Goal: Information Seeking & Learning: Check status

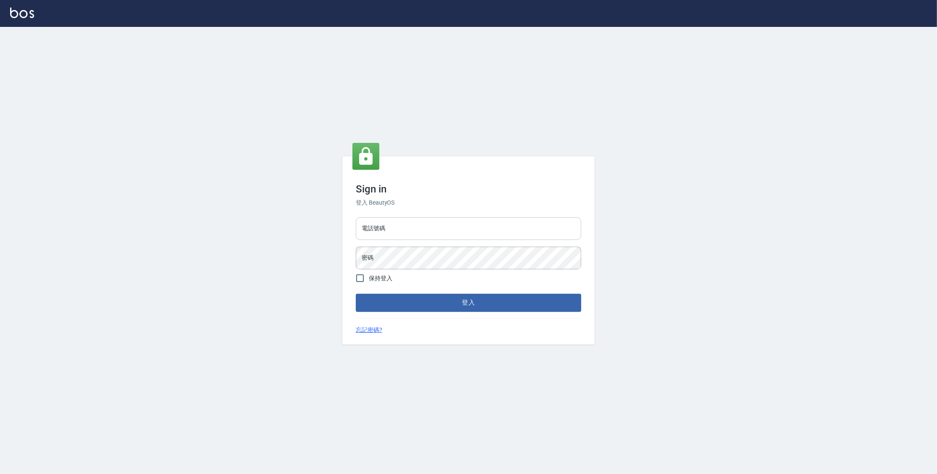
click at [471, 230] on input "電話號碼" at bounding box center [468, 228] width 225 height 23
type input "0977380821"
drag, startPoint x: 417, startPoint y: 228, endPoint x: 369, endPoint y: 225, distance: 48.0
click at [369, 225] on input "0977380821" at bounding box center [468, 228] width 225 height 23
drag, startPoint x: 363, startPoint y: 228, endPoint x: 404, endPoint y: 229, distance: 40.8
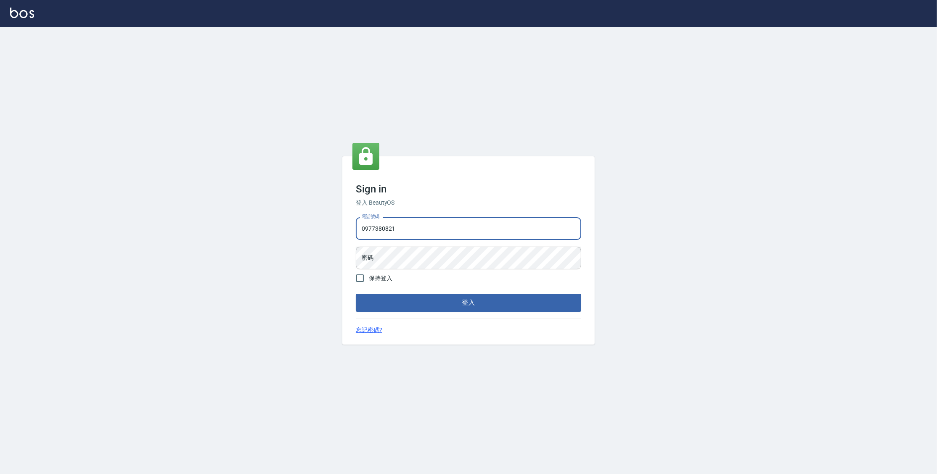
click at [404, 229] on input "0977380821" at bounding box center [468, 228] width 225 height 23
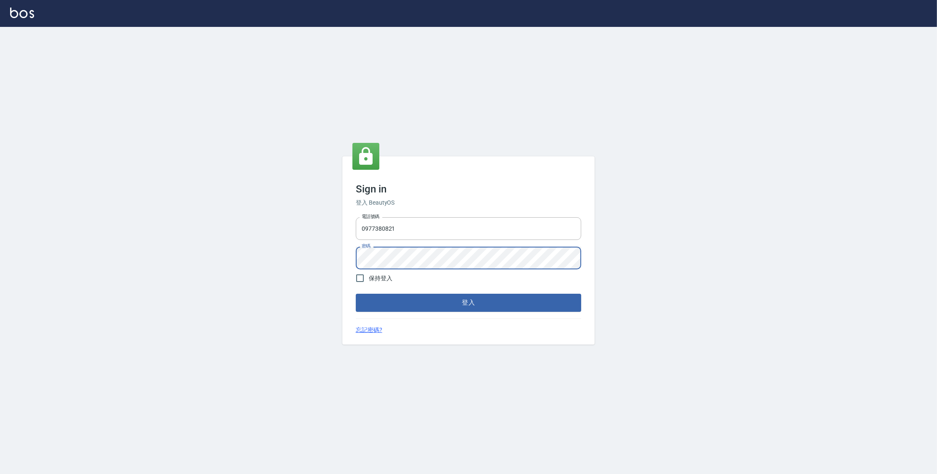
click at [356, 294] on button "登入" at bounding box center [468, 303] width 225 height 18
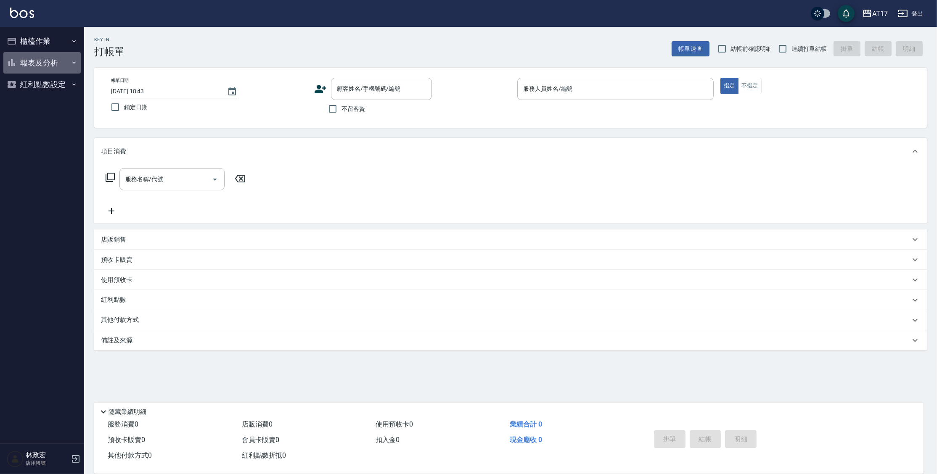
click at [39, 59] on button "報表及分析" at bounding box center [41, 63] width 77 height 22
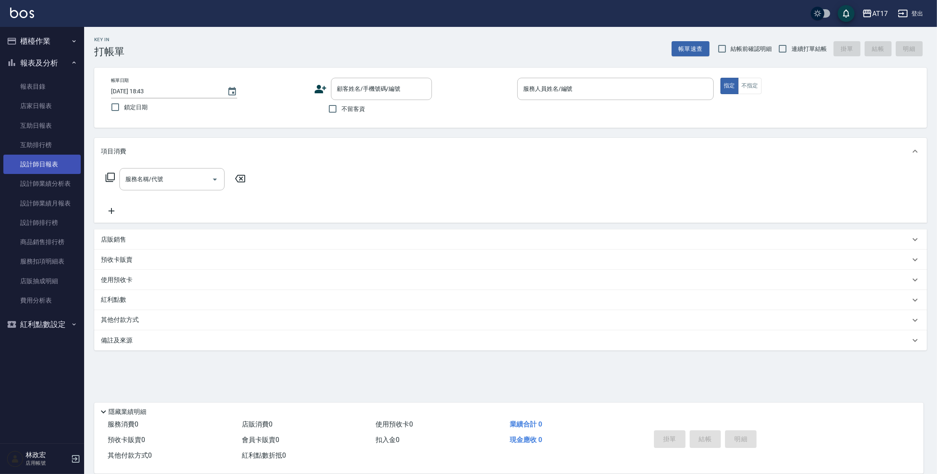
click at [57, 162] on link "設計師日報表" at bounding box center [41, 164] width 77 height 19
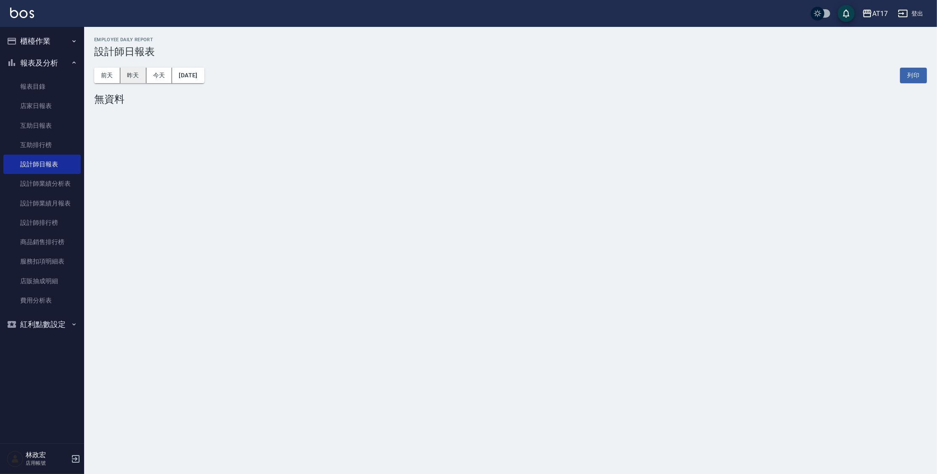
click at [140, 76] on button "昨天" at bounding box center [133, 76] width 26 height 16
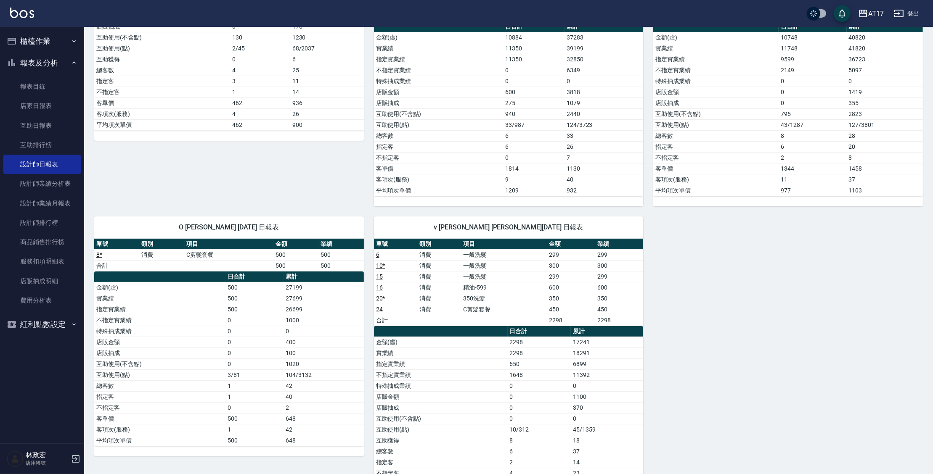
scroll to position [238, 0]
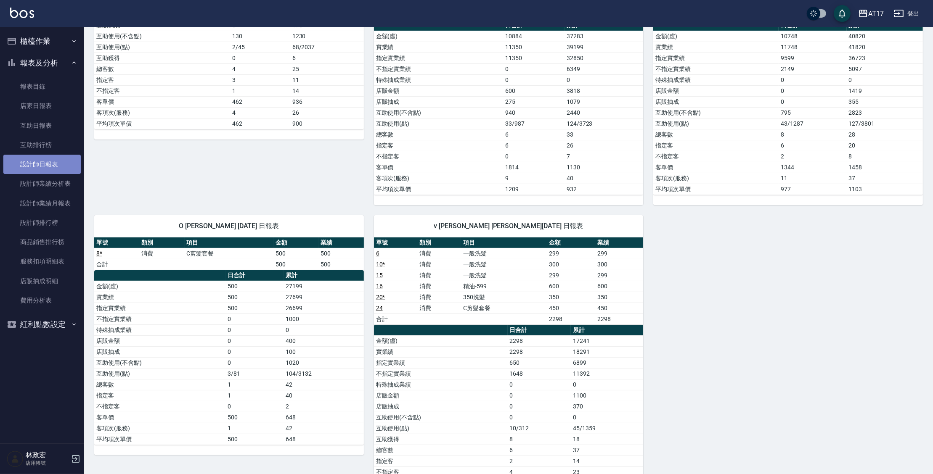
click at [46, 167] on link "設計師日報表" at bounding box center [41, 164] width 77 height 19
click at [56, 187] on link "設計師業績分析表" at bounding box center [41, 183] width 77 height 19
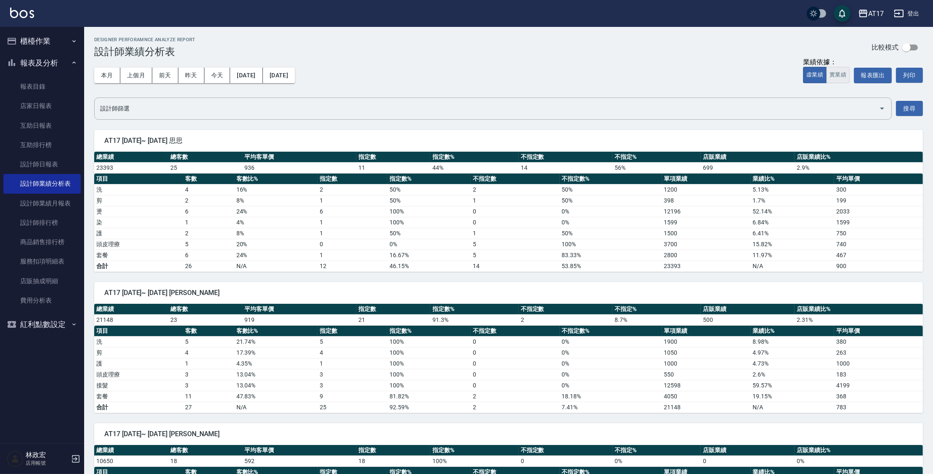
click at [842, 82] on button "實業績" at bounding box center [838, 75] width 24 height 16
